Goal: Transaction & Acquisition: Obtain resource

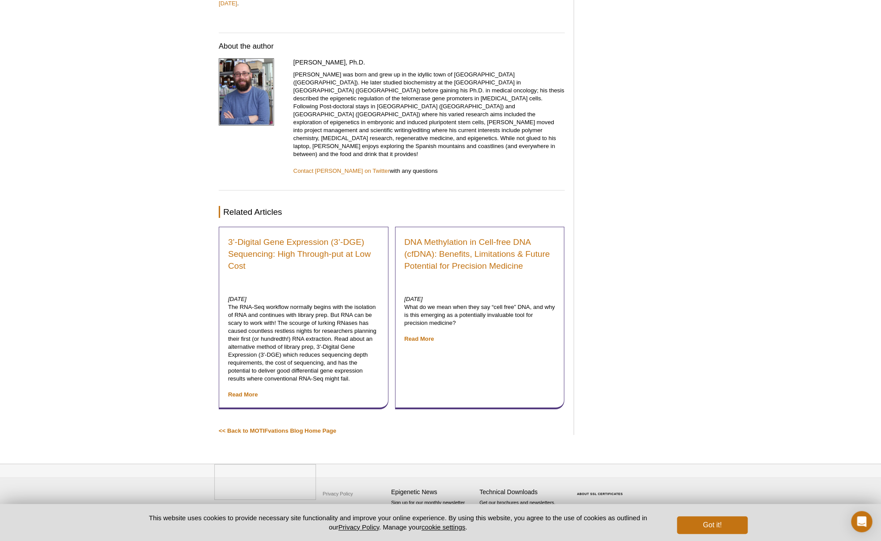
scroll to position [1741, 0]
drag, startPoint x: 281, startPoint y: 254, endPoint x: 323, endPoint y: 253, distance: 42.9
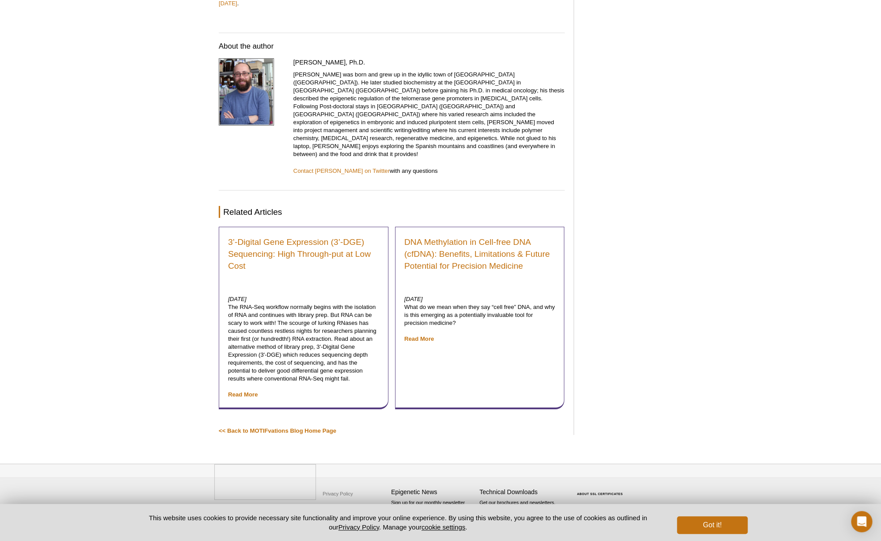
copy p "Mod Spec ®"
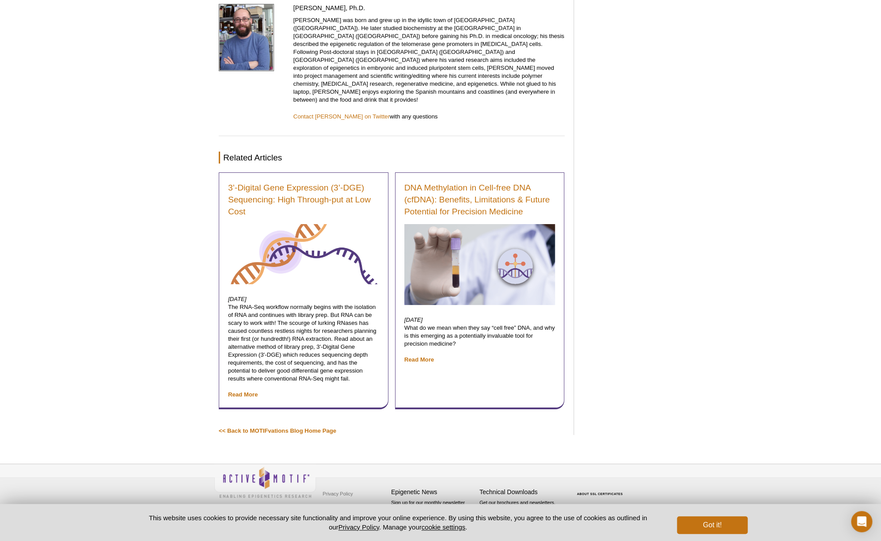
scroll to position [1949, 0]
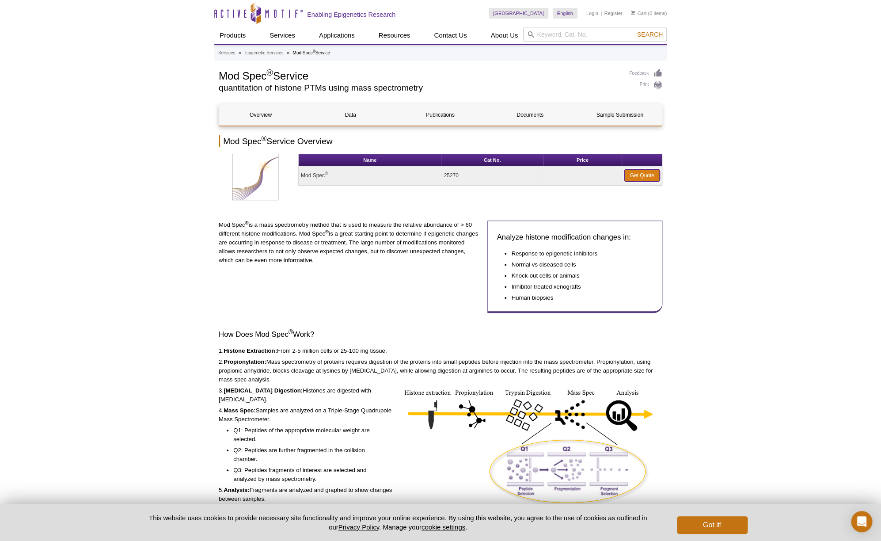
click at [645, 182] on link "Get Quote" at bounding box center [641, 175] width 35 height 12
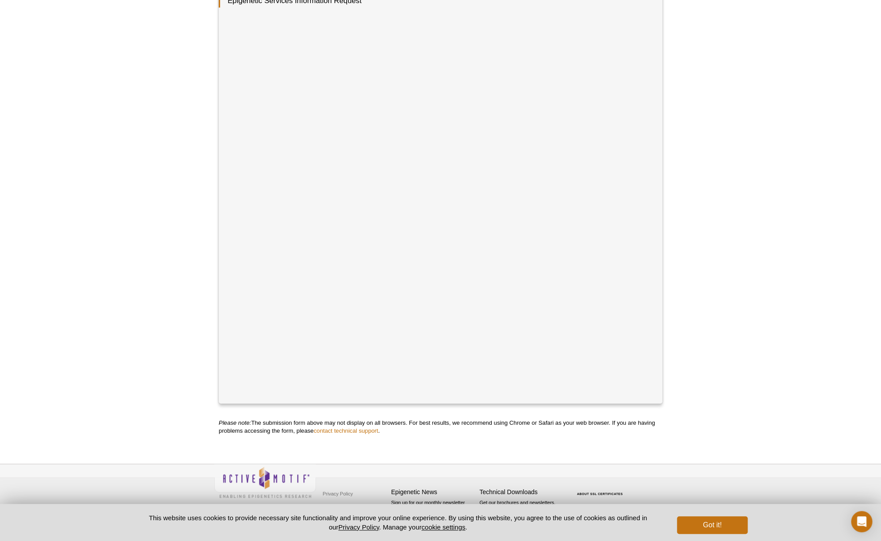
scroll to position [266, 0]
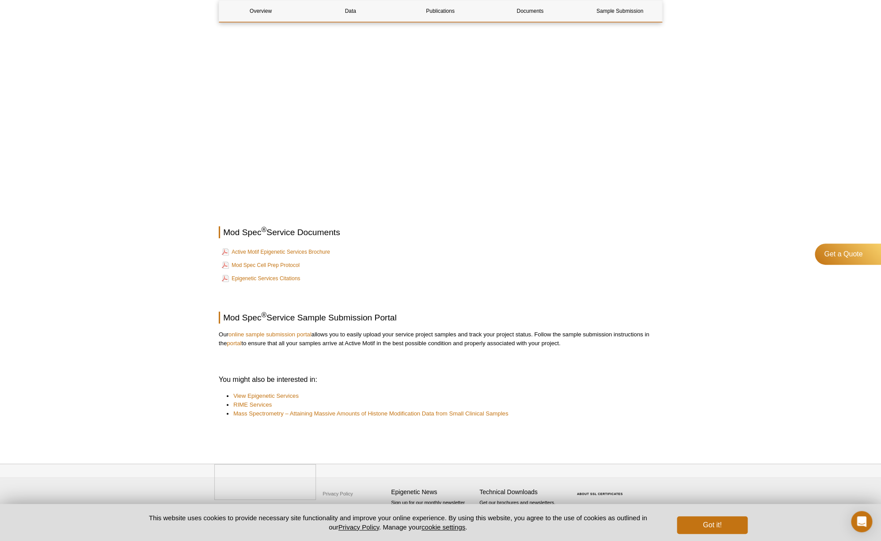
scroll to position [1969, 0]
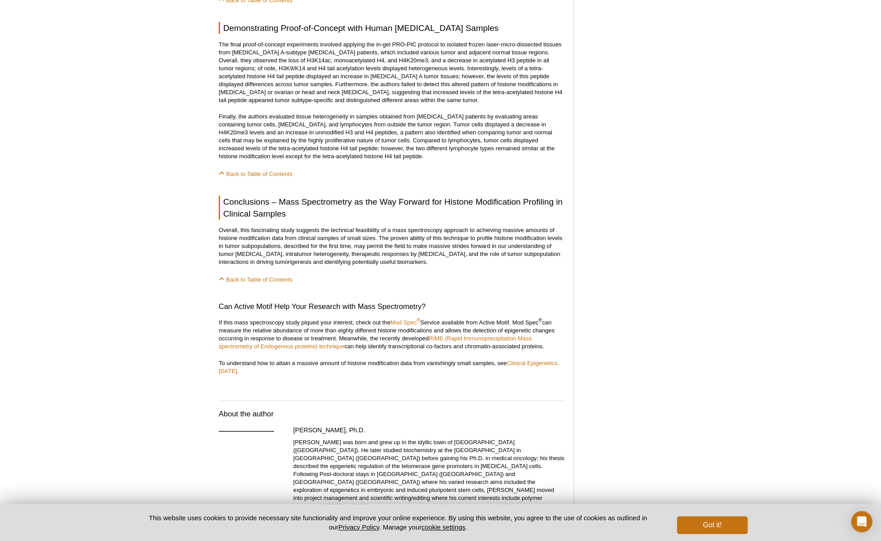
scroll to position [1150, 0]
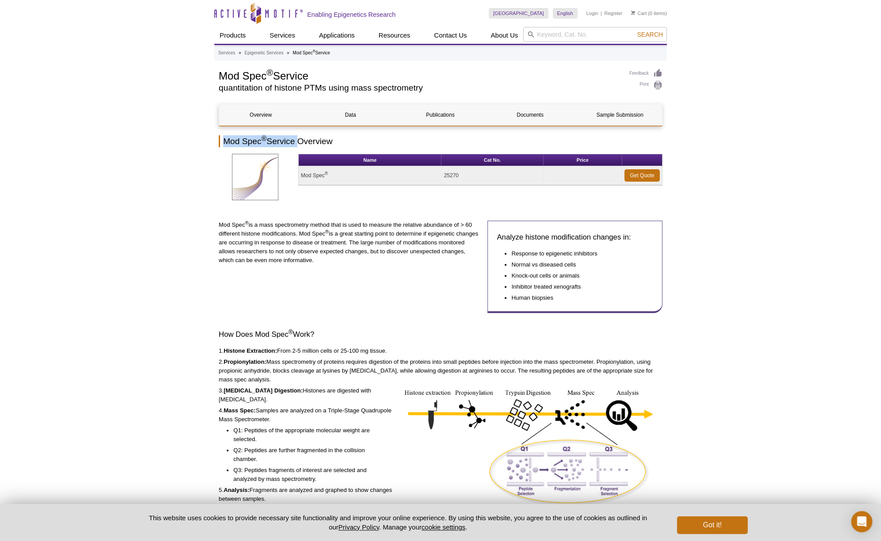
drag, startPoint x: 321, startPoint y: 172, endPoint x: 216, endPoint y: 168, distance: 105.2
copy h2 "Mod Spec ® Service"
click at [252, 92] on h2 "quantitation of histone PTMs using mass spectrometry" at bounding box center [420, 88] width 402 height 8
drag, startPoint x: 492, startPoint y: 106, endPoint x: 219, endPoint y: 107, distance: 272.6
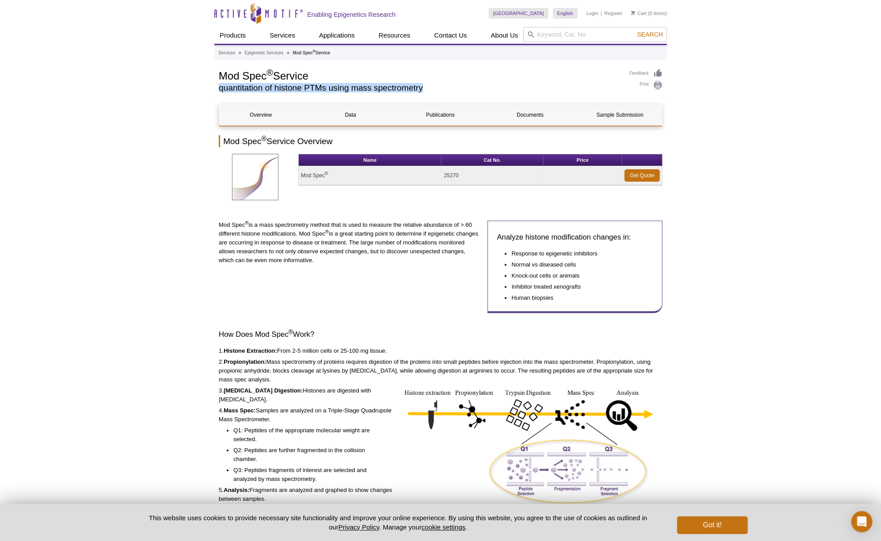
click at [219, 92] on h2 "quantitation of histone PTMs using mass spectrometry" at bounding box center [420, 88] width 402 height 8
copy h2 "quantitation of histone PTMs using mass spectrometry"
